Goal: Check status: Check status

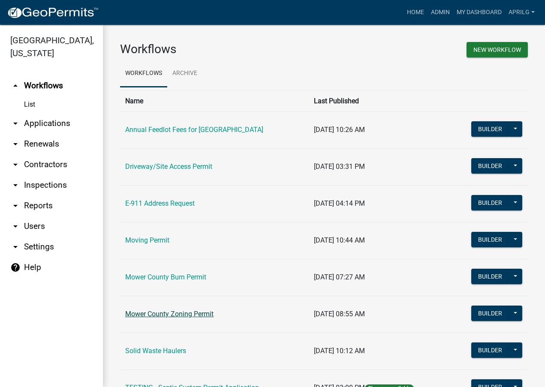
click at [170, 311] on link "Mower County Zoning Permit" at bounding box center [169, 314] width 88 height 8
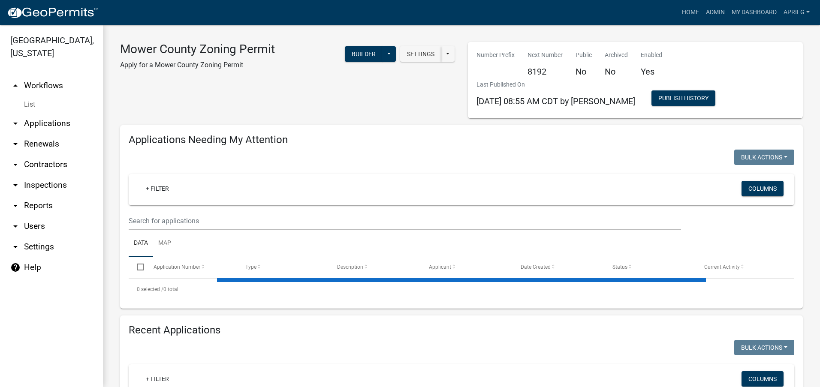
select select "1: 25"
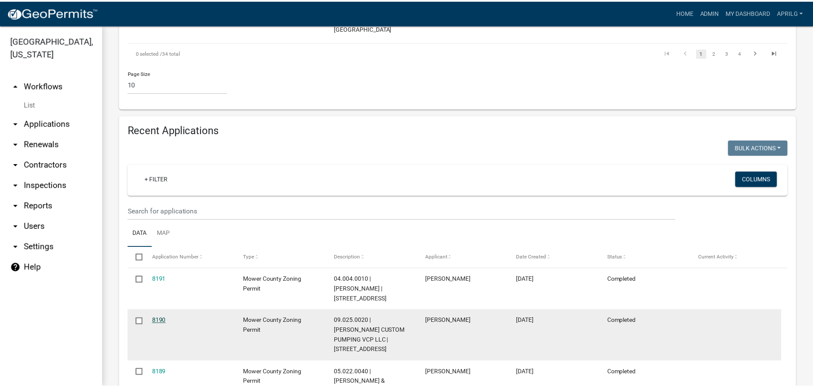
scroll to position [729, 0]
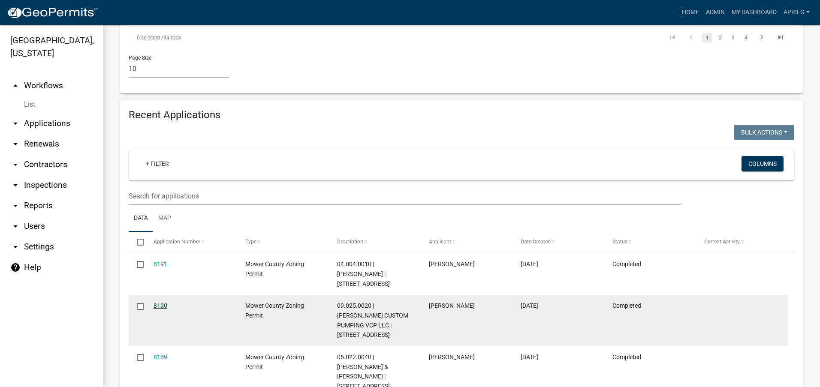
click at [160, 302] on link "8190" at bounding box center [160, 305] width 14 height 7
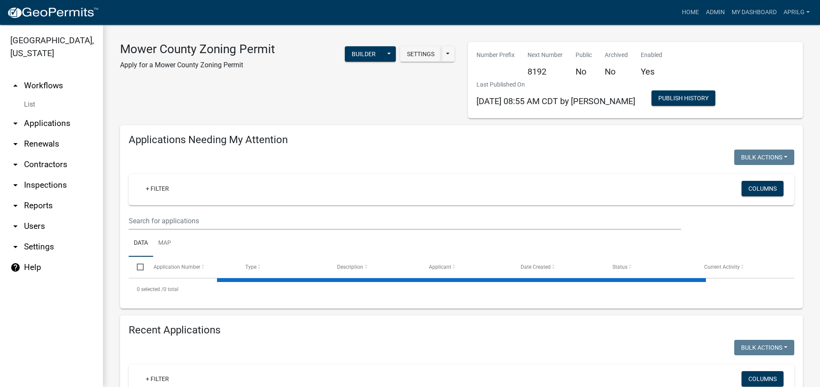
select select "1: 25"
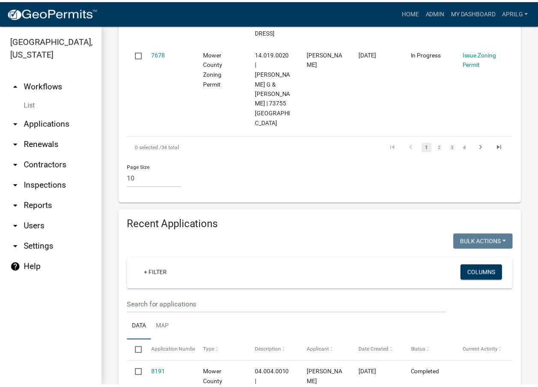
scroll to position [1043, 0]
